Goal: Navigation & Orientation: Find specific page/section

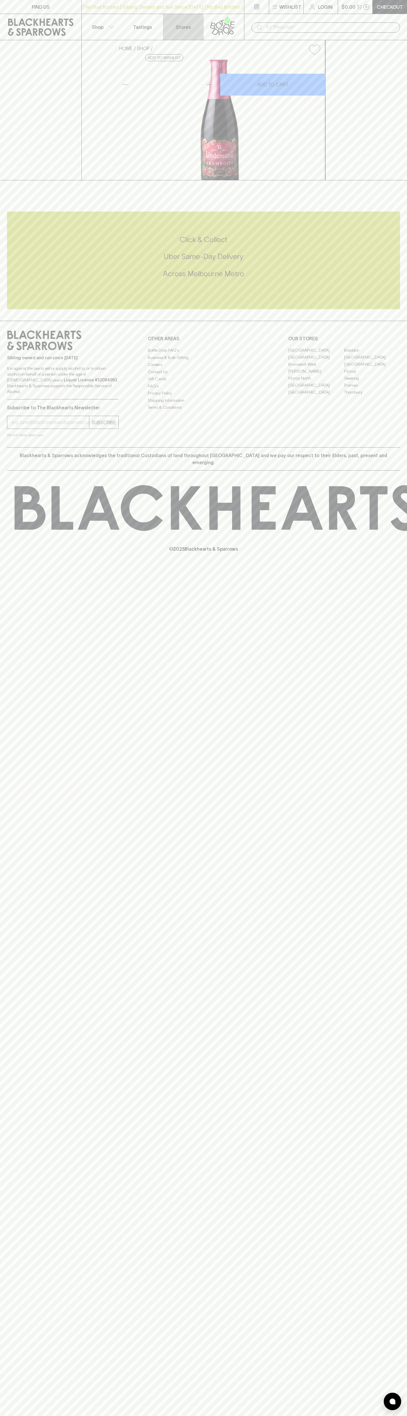
click at [190, 22] on link "Stores" at bounding box center [183, 27] width 41 height 26
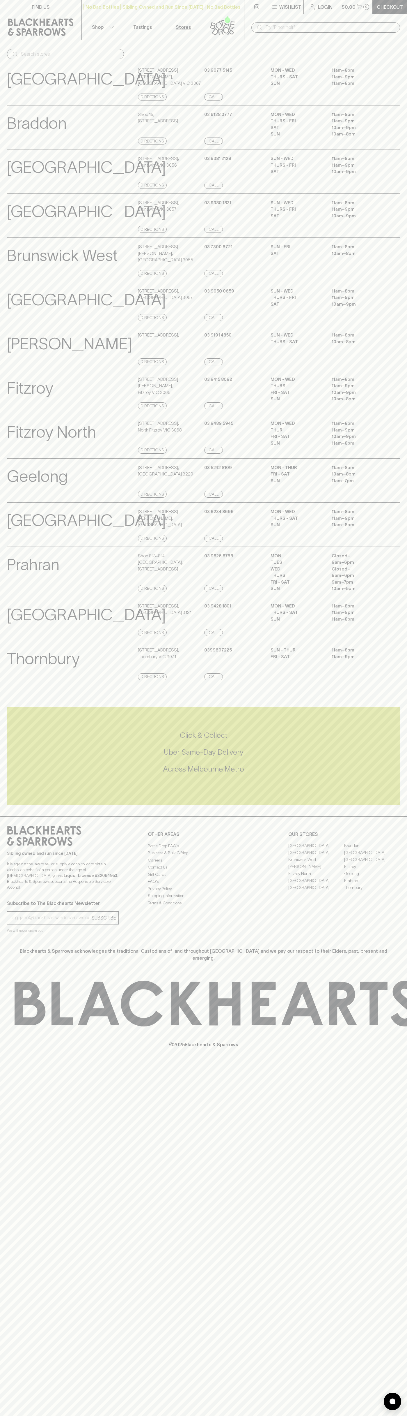
click at [264, 1415] on html "FIND US | No Bad Bottles | Sibling Owned and Run Since [DATE] | No Bad Bottles …" at bounding box center [203, 708] width 407 height 1416
click at [17, 1122] on div "FIND US | No Bad Bottles | Sibling Owned and Run Since [DATE] | No Bad Bottles …" at bounding box center [203, 708] width 407 height 1416
